Goal: Transaction & Acquisition: Download file/media

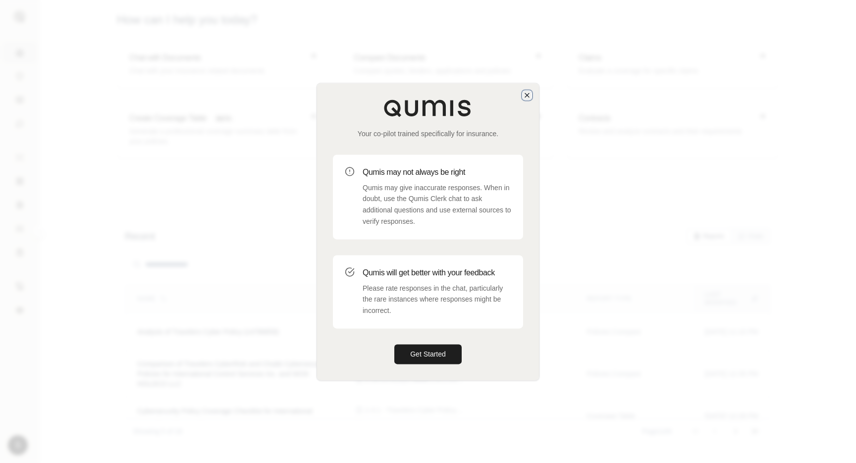
click at [527, 92] on icon "button" at bounding box center [527, 95] width 8 height 8
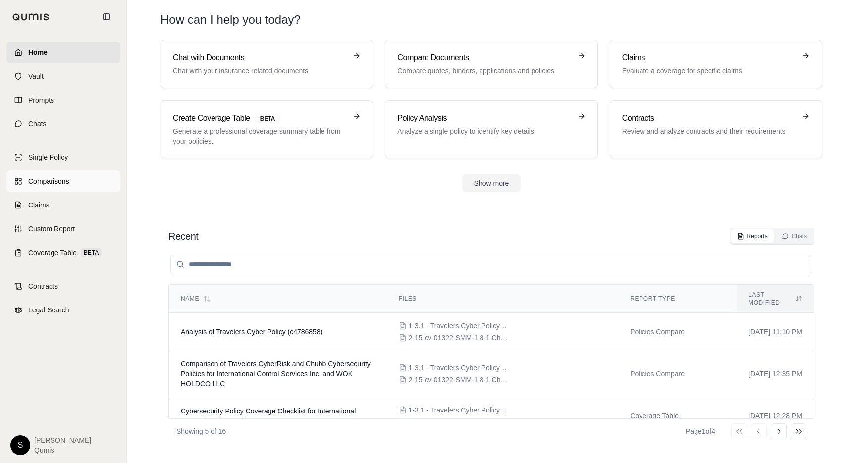
click at [35, 182] on span "Comparisons" at bounding box center [48, 181] width 41 height 10
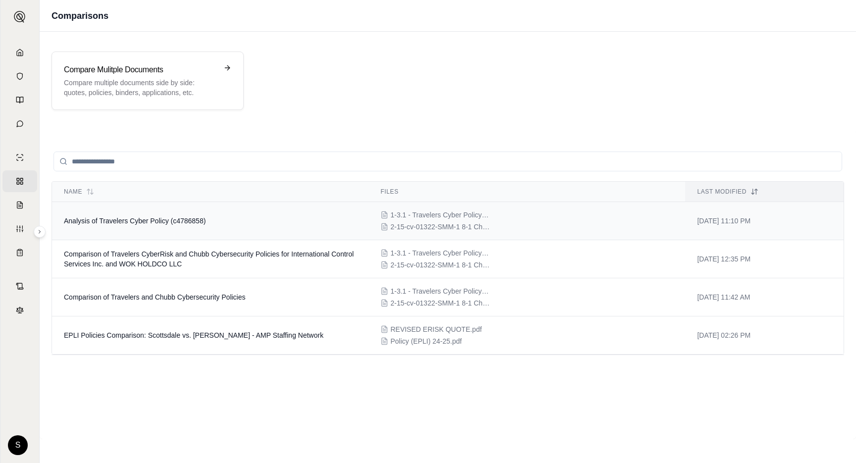
click at [212, 214] on td "Analysis of Travelers Cyber Policy (c4786858)" at bounding box center [210, 221] width 317 height 38
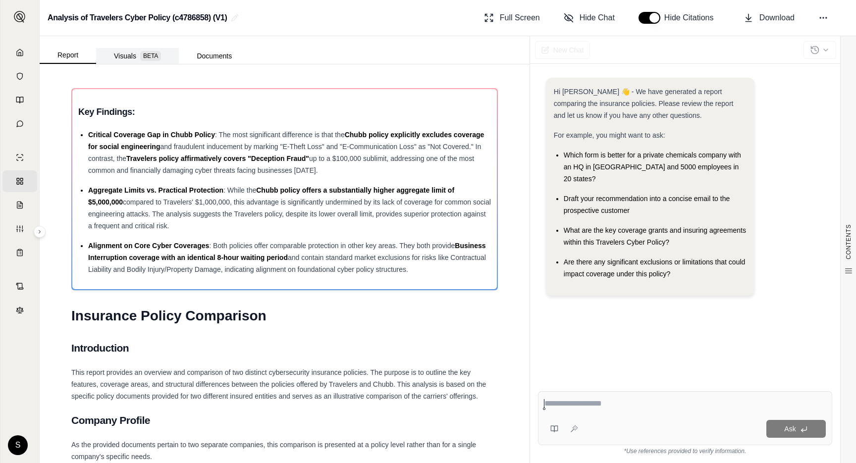
click at [129, 57] on button "Visuals BETA" at bounding box center [137, 56] width 83 height 16
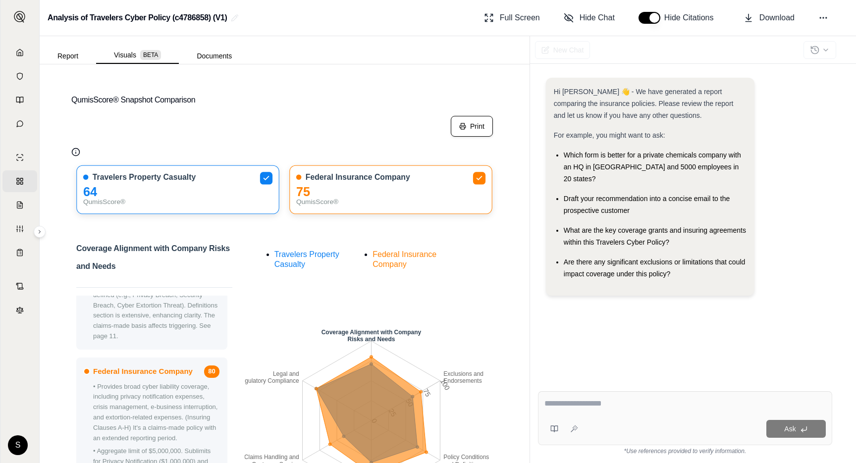
click at [475, 124] on button "Print" at bounding box center [472, 126] width 42 height 21
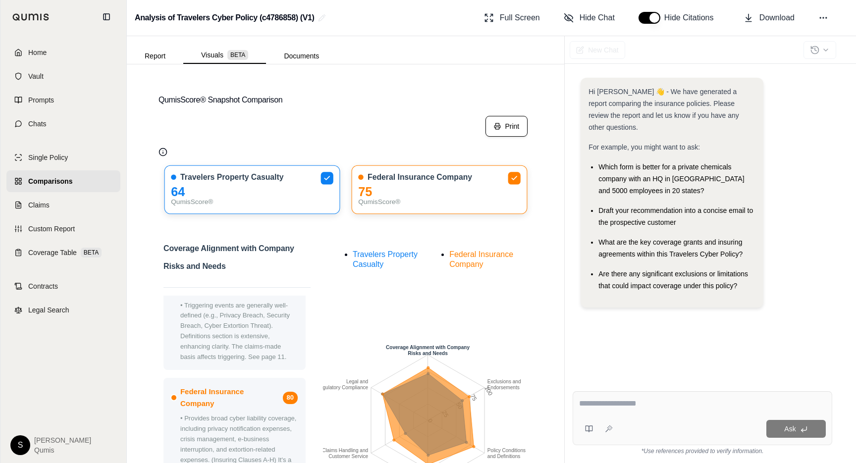
scroll to position [221, 0]
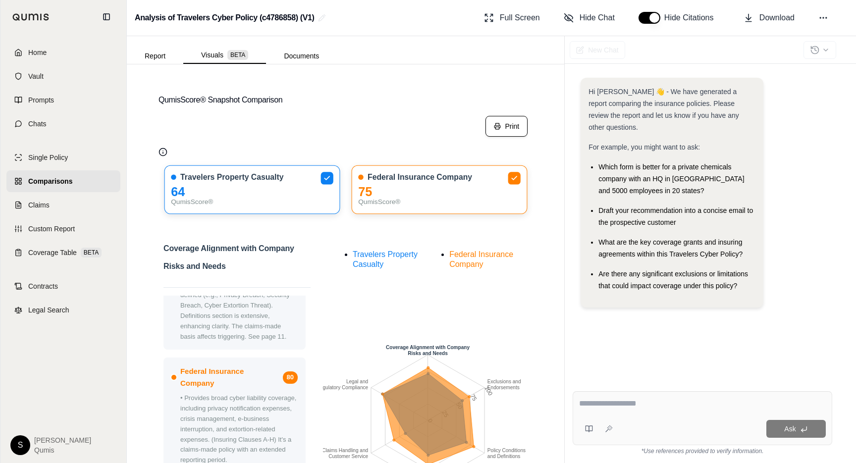
click at [18, 57] on link "Home" at bounding box center [63, 53] width 114 height 22
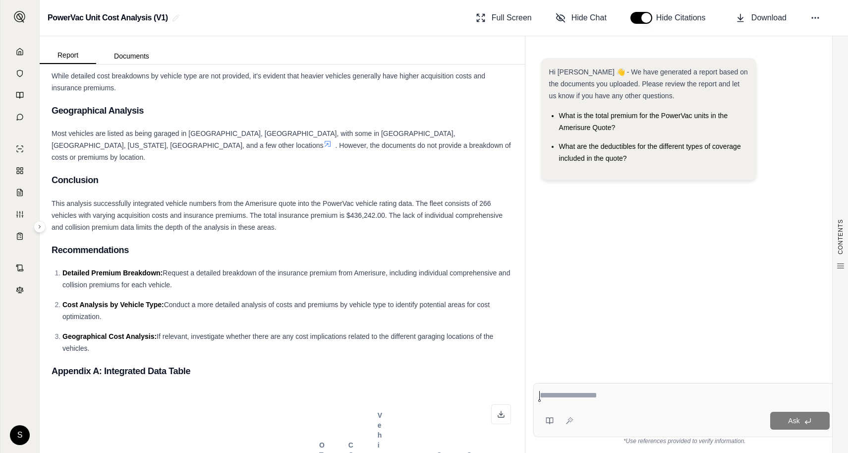
scroll to position [930, 0]
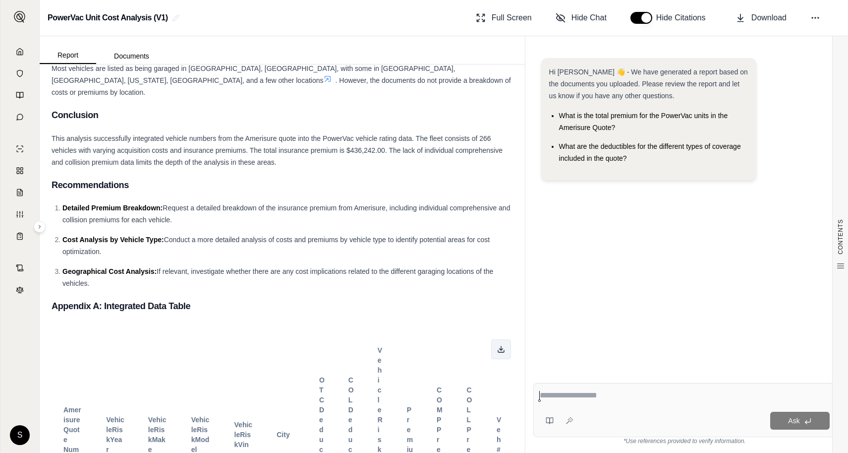
click at [505, 339] on button at bounding box center [501, 349] width 20 height 20
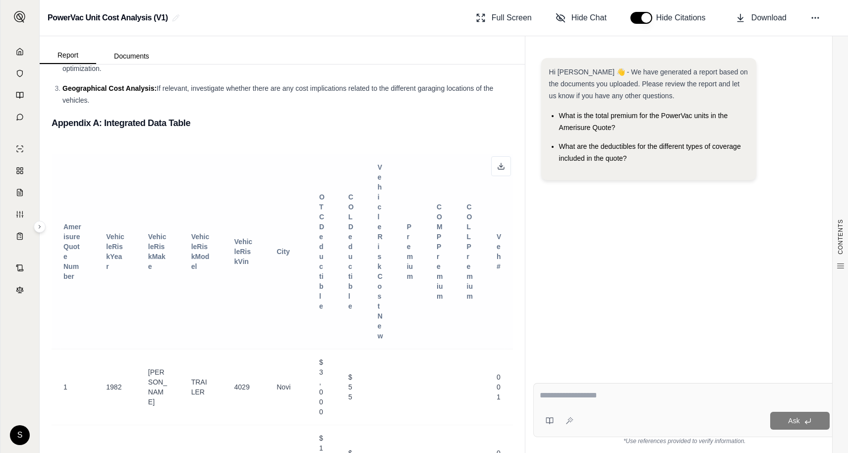
scroll to position [1104, 0]
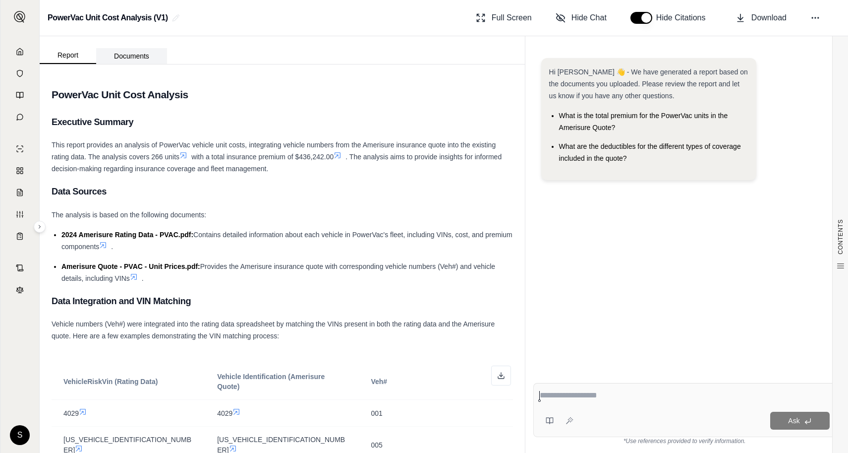
click at [143, 58] on button "Documents" at bounding box center [131, 56] width 71 height 16
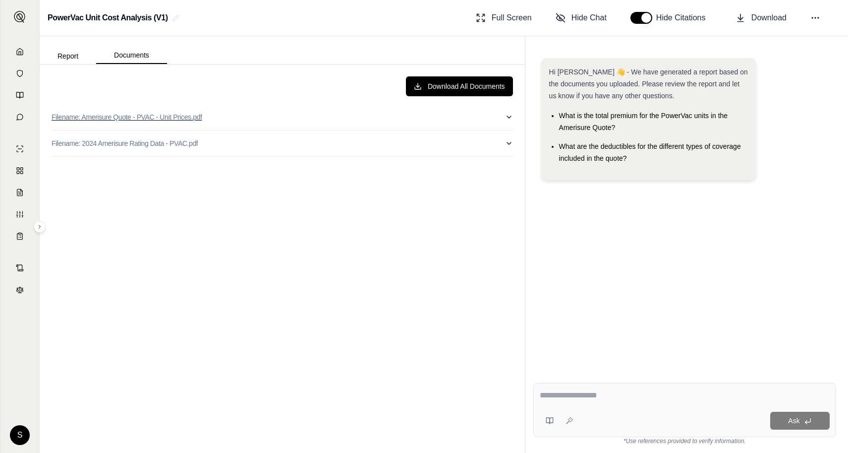
click at [217, 116] on button "Filename: Amerisure Quote - PVAC - Unit Prices.pdf" at bounding box center [282, 117] width 461 height 26
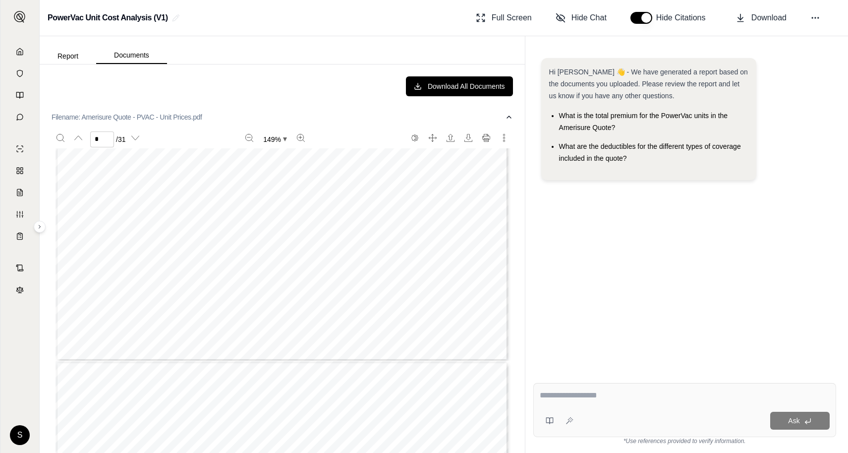
scroll to position [4480, 0]
type input "**"
click at [502, 131] on button "More actions" at bounding box center [504, 138] width 16 height 16
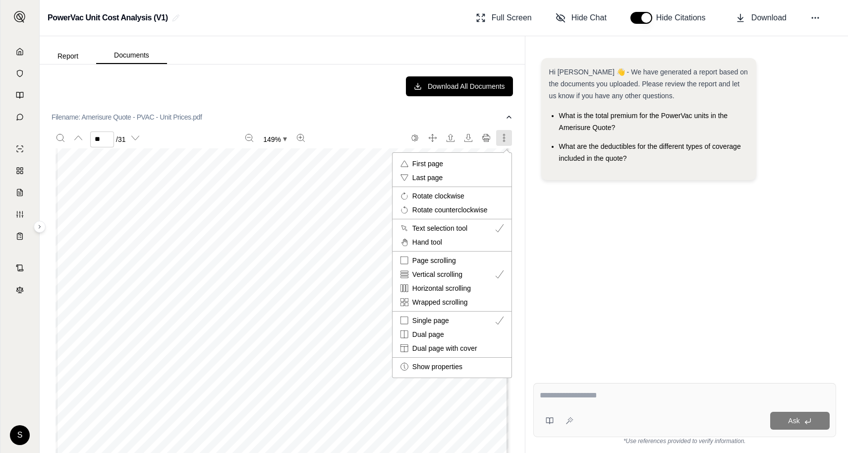
click at [504, 120] on div at bounding box center [424, 226] width 848 height 453
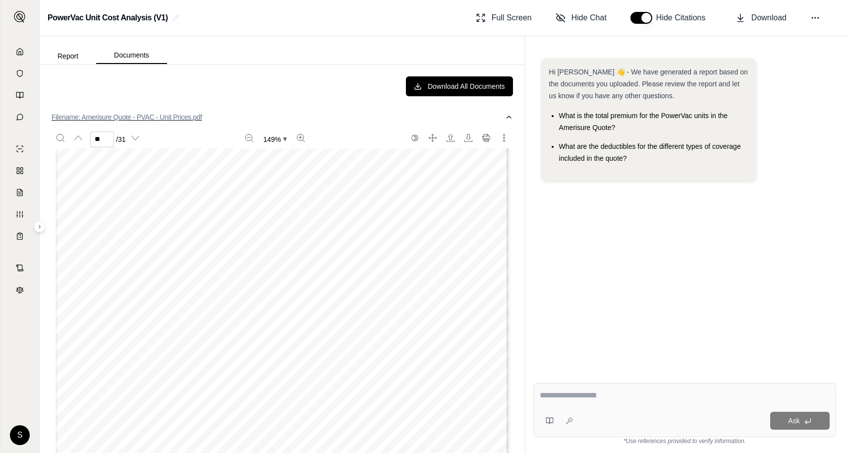
click at [506, 118] on icon "button" at bounding box center [509, 117] width 8 height 8
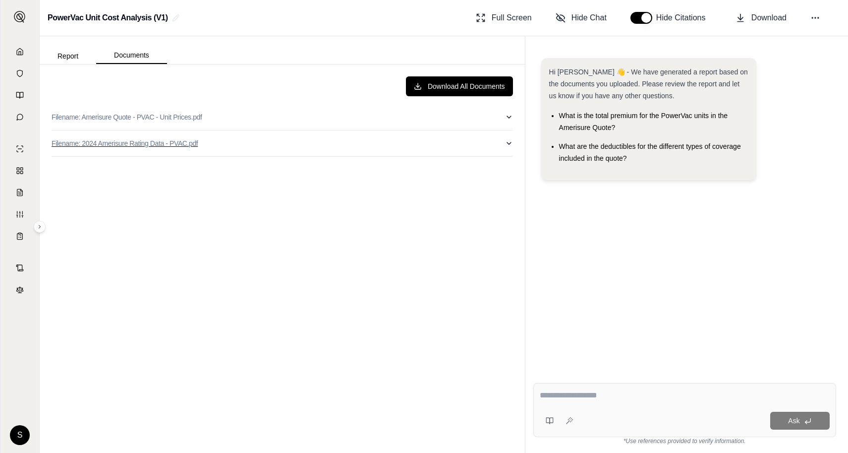
click at [493, 155] on button "Filename: 2024 Amerisure Rating Data - PVAC.pdf" at bounding box center [282, 143] width 461 height 26
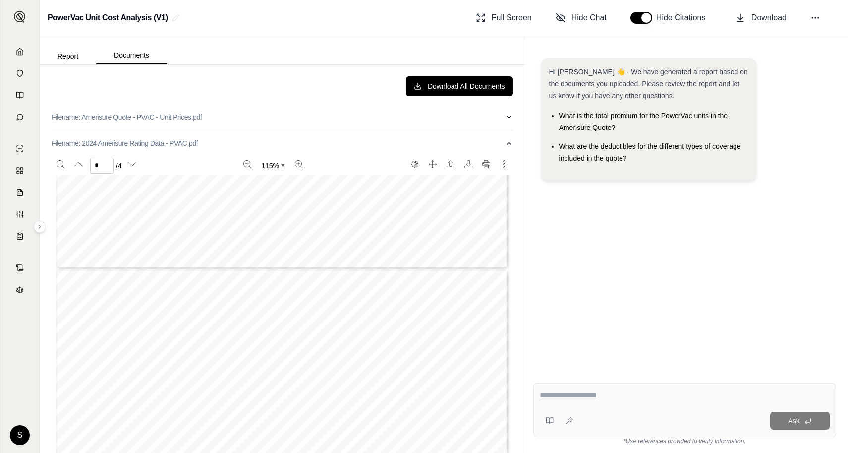
scroll to position [233, 0]
type input "*"
click at [471, 164] on icon "Download" at bounding box center [468, 164] width 8 height 8
click at [511, 144] on icon "button" at bounding box center [509, 143] width 8 height 8
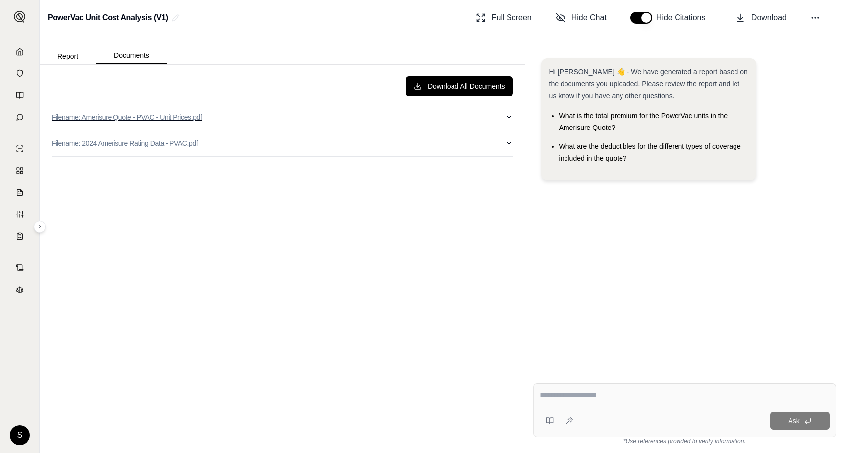
click at [182, 115] on p "Filename: Amerisure Quote - PVAC - Unit Prices.pdf" at bounding box center [127, 117] width 150 height 10
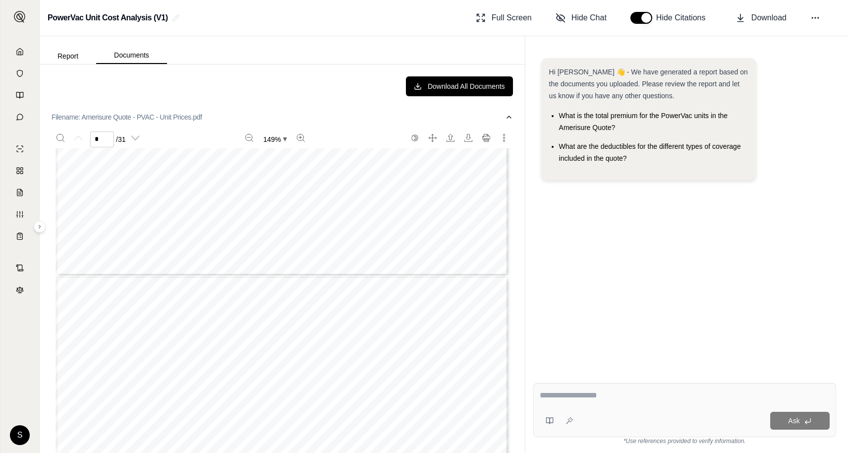
scroll to position [689, 0]
type input "*"
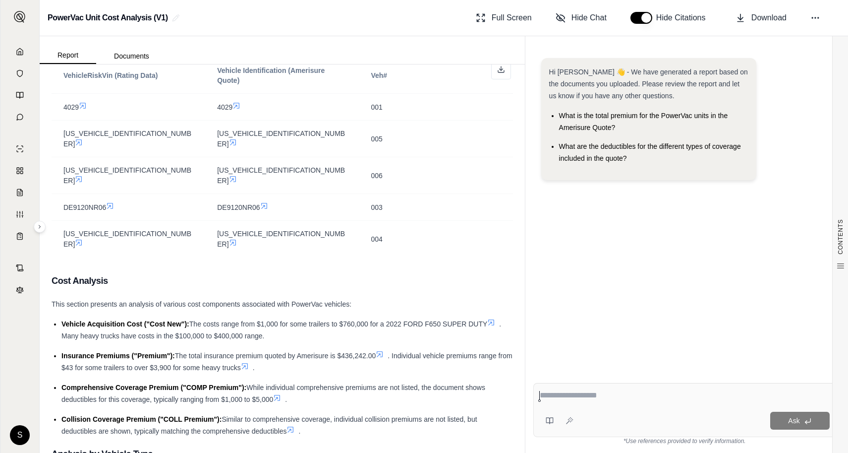
scroll to position [337, 0]
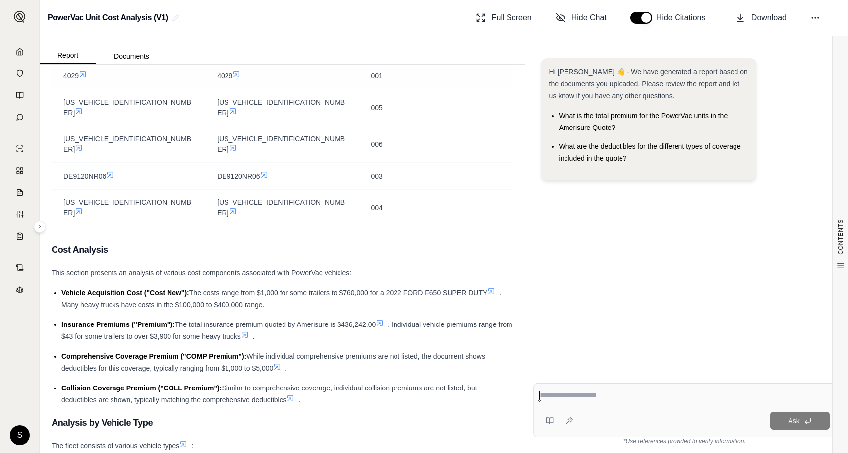
click at [138, 65] on td "4029" at bounding box center [129, 75] width 154 height 27
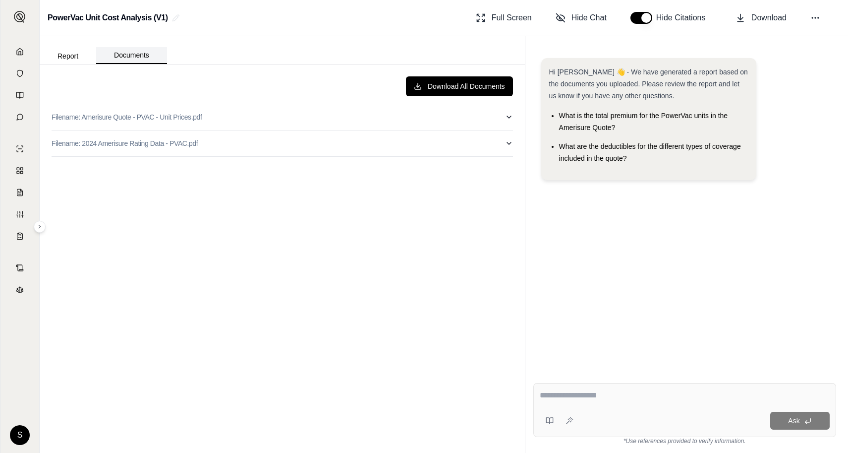
click at [138, 60] on button "Documents" at bounding box center [131, 55] width 71 height 17
click at [484, 101] on div "Download All Documents Filename: Amerisure Quote - PVAC - Unit Prices.pdf Filen…" at bounding box center [282, 258] width 477 height 380
click at [484, 84] on button "Download All Documents" at bounding box center [459, 86] width 107 height 20
